Goal: Register for event/course: Sign up to attend an event or enroll in a course

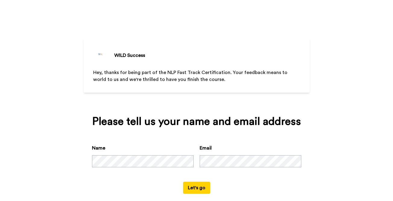
click at [188, 186] on button "Let's go" at bounding box center [196, 188] width 27 height 12
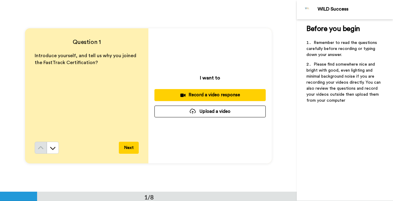
click at [123, 149] on button "Next" at bounding box center [129, 148] width 20 height 12
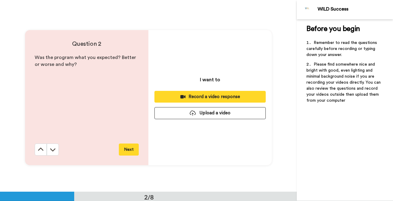
scroll to position [192, 0]
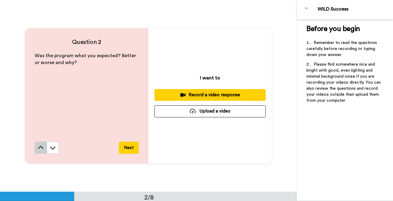
click at [42, 146] on icon at bounding box center [41, 148] width 6 height 6
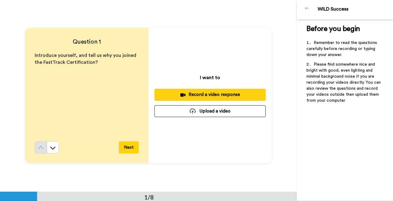
scroll to position [0, 0]
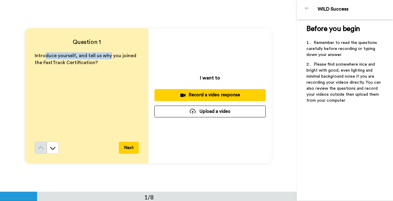
drag, startPoint x: 108, startPoint y: 59, endPoint x: 43, endPoint y: 55, distance: 64.9
click at [43, 55] on p "Introduce yourself, and tell us why you joined the FastTrack Certification?" at bounding box center [87, 59] width 104 height 14
click at [43, 55] on span "Introduce yourself, and tell us why you joined the FastTrack Certification?" at bounding box center [86, 59] width 103 height 12
click at [52, 149] on icon at bounding box center [53, 148] width 6 height 6
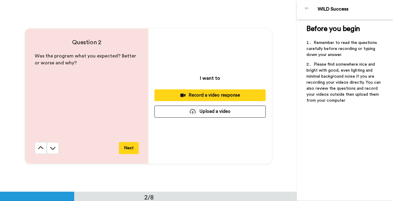
scroll to position [192, 0]
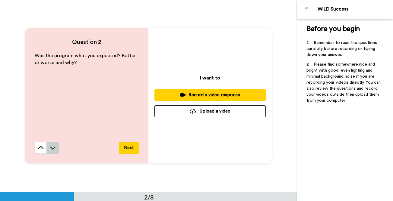
click at [55, 149] on icon at bounding box center [53, 148] width 6 height 6
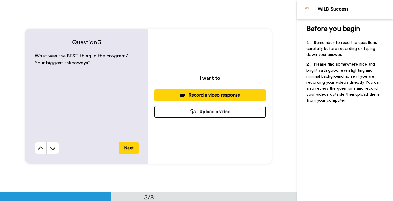
scroll to position [384, 0]
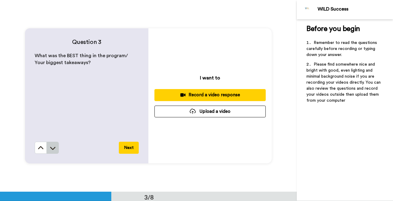
click at [51, 149] on icon at bounding box center [53, 148] width 6 height 6
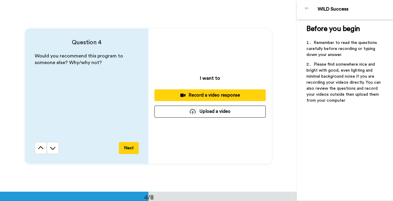
scroll to position [576, 0]
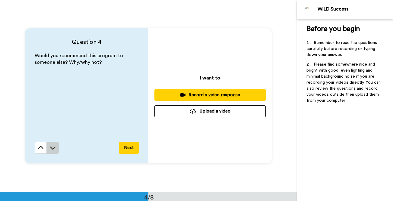
click at [53, 148] on icon at bounding box center [52, 148] width 5 height 3
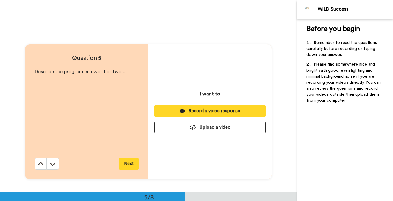
scroll to position [768, 0]
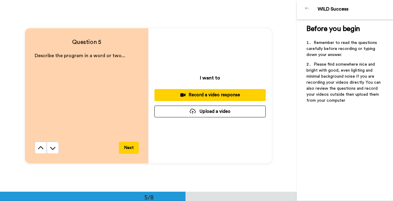
click at [53, 148] on icon at bounding box center [52, 148] width 5 height 3
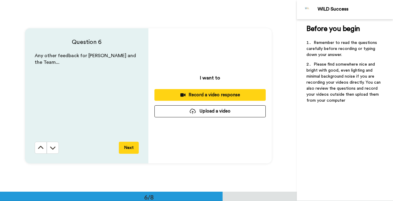
scroll to position [961, 0]
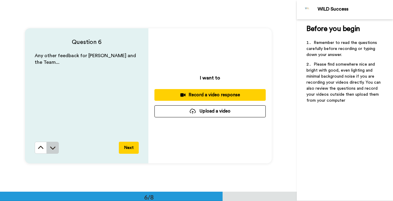
click at [53, 148] on icon at bounding box center [52, 148] width 5 height 3
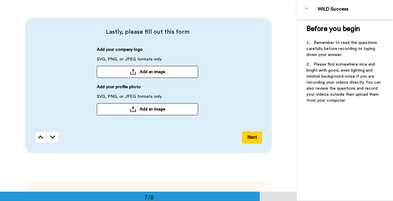
scroll to position [1160, 0]
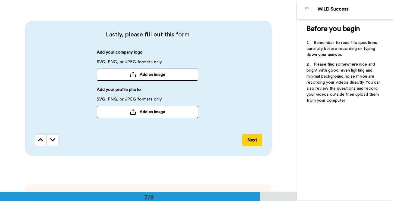
click at [158, 108] on button "Add an image" at bounding box center [147, 112] width 101 height 12
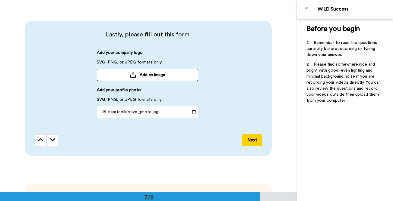
click at [249, 140] on button "Next" at bounding box center [252, 140] width 20 height 12
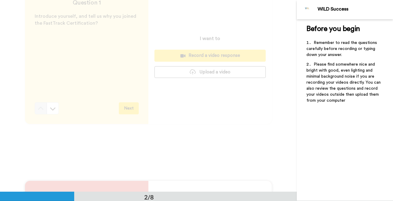
scroll to position [0, 0]
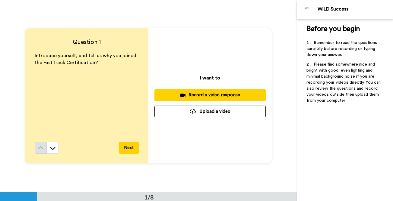
click at [228, 94] on div "Record a video response" at bounding box center [210, 95] width 102 height 6
click at [216, 97] on div "Record a video response" at bounding box center [210, 95] width 102 height 6
